Goal: Task Accomplishment & Management: Manage account settings

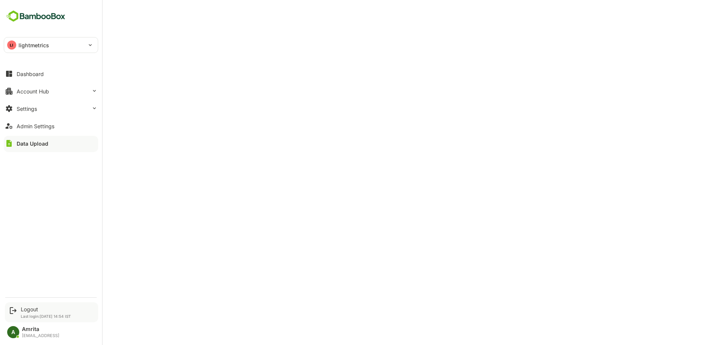
click at [35, 314] on p "Last login: [DATE] 14:54 IST" at bounding box center [46, 316] width 50 height 5
drag, startPoint x: 27, startPoint y: 300, endPoint x: 31, endPoint y: 310, distance: 10.3
click at [31, 310] on div "Logout Last login: [DATE] 14:54 IST A Amrita [EMAIL_ADDRESS]" at bounding box center [51, 316] width 102 height 49
click at [31, 310] on div "Logout" at bounding box center [46, 309] width 50 height 6
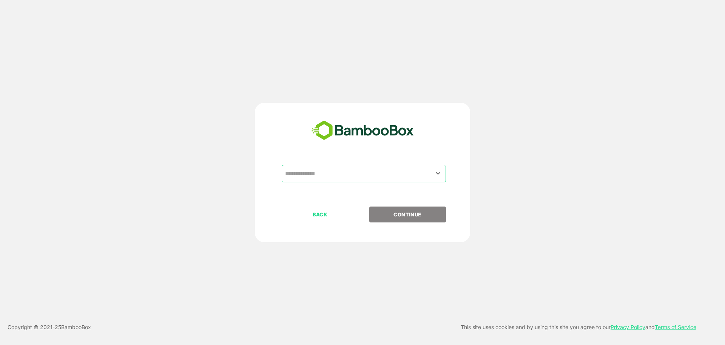
click at [355, 167] on input "text" at bounding box center [363, 173] width 161 height 14
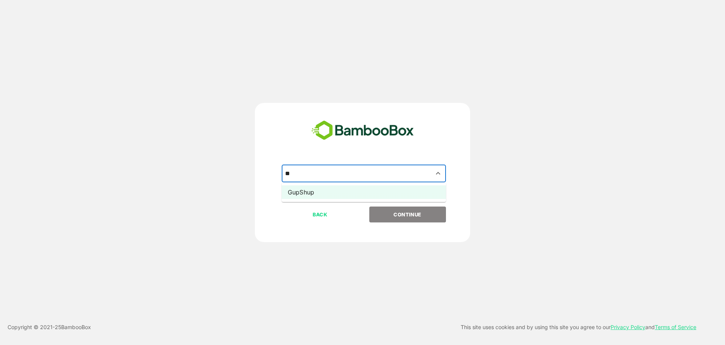
click at [347, 192] on li "GupShup" at bounding box center [364, 192] width 164 height 14
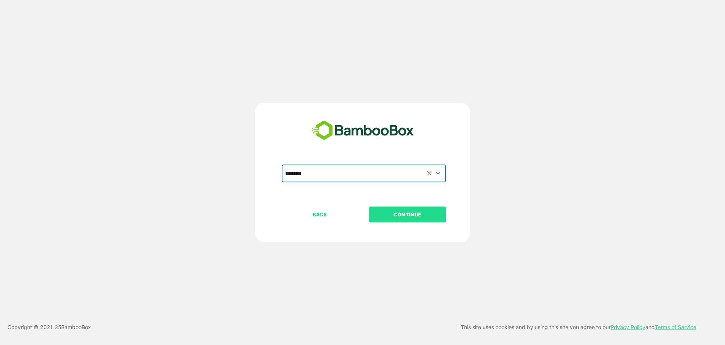
type input "*******"
click at [408, 211] on p "CONTINUE" at bounding box center [408, 214] width 76 height 8
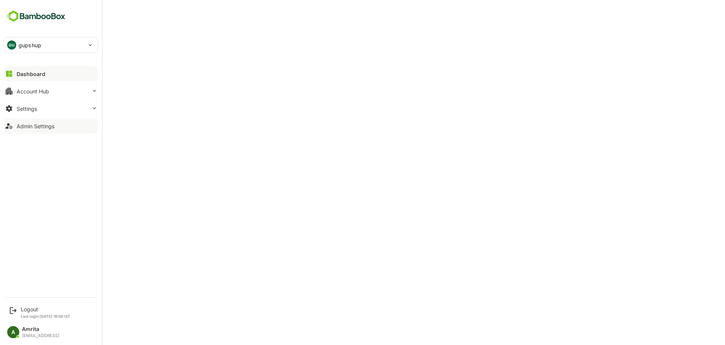
click at [52, 125] on div "Admin Settings" at bounding box center [36, 126] width 38 height 6
